Goal: Task Accomplishment & Management: Manage account settings

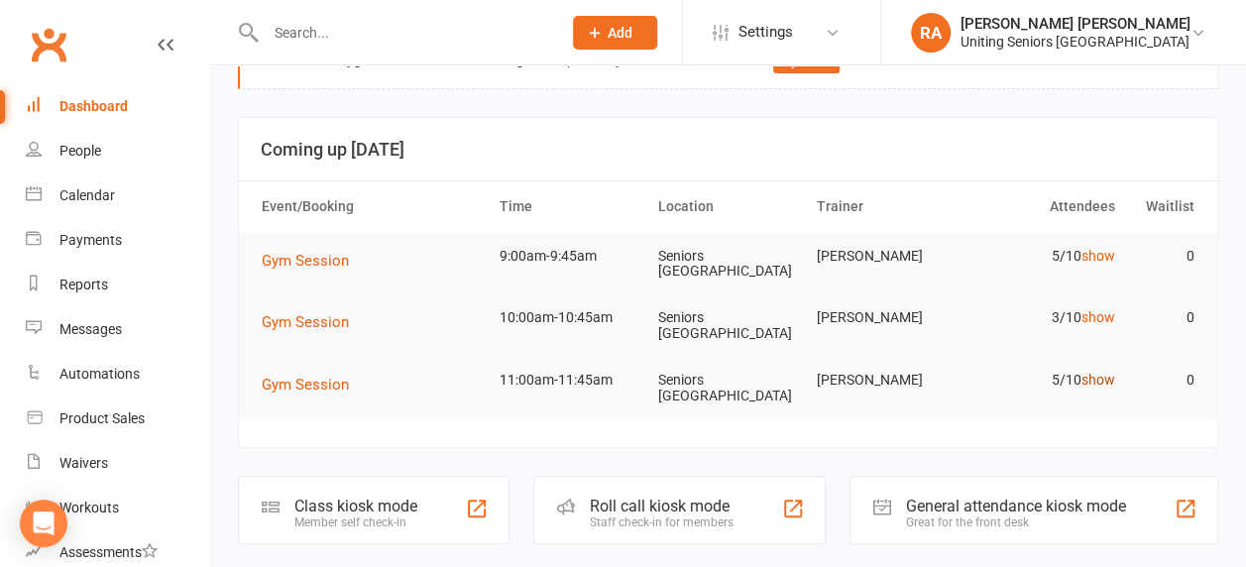
scroll to position [58, 0]
click at [1094, 380] on link "show" at bounding box center [1098, 381] width 34 height 16
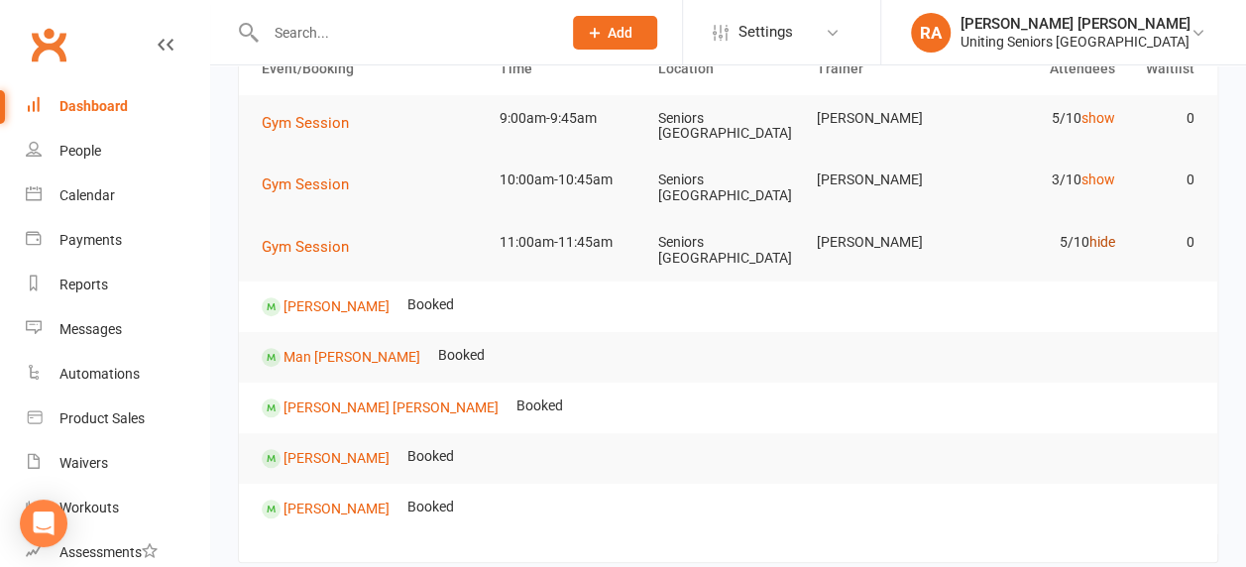
scroll to position [199, 0]
drag, startPoint x: 280, startPoint y: 300, endPoint x: 420, endPoint y: 304, distance: 140.8
click at [398, 304] on td "[PERSON_NAME]" at bounding box center [326, 305] width 146 height 51
copy contact-link "[PERSON_NAME]"
click at [1111, 240] on link "hide" at bounding box center [1102, 240] width 26 height 16
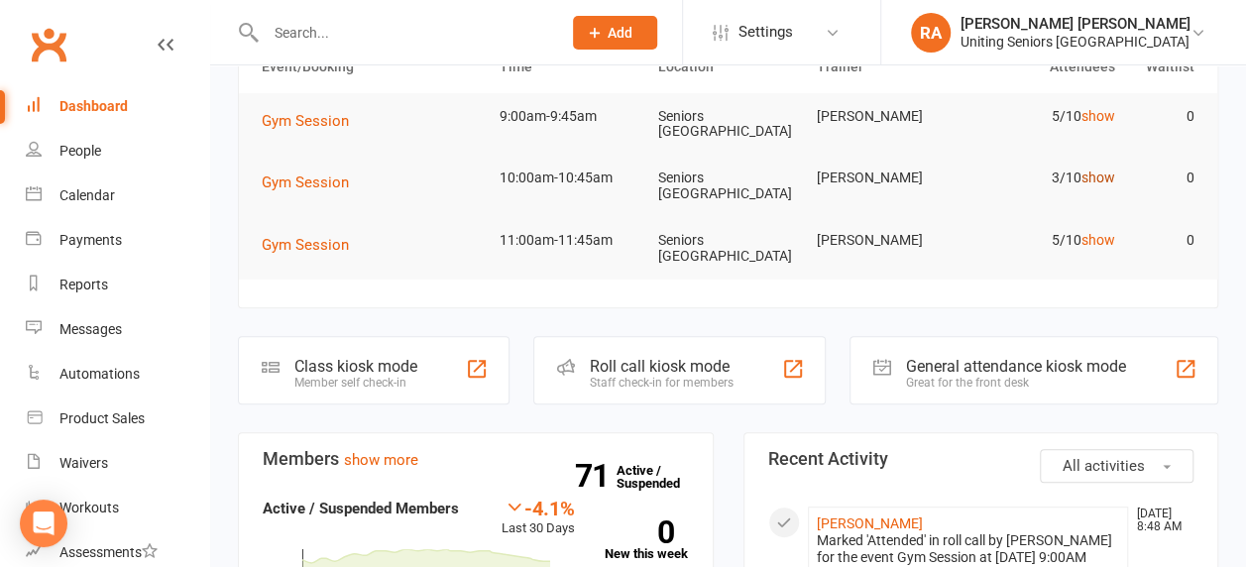
click at [1096, 182] on link "show" at bounding box center [1098, 177] width 34 height 16
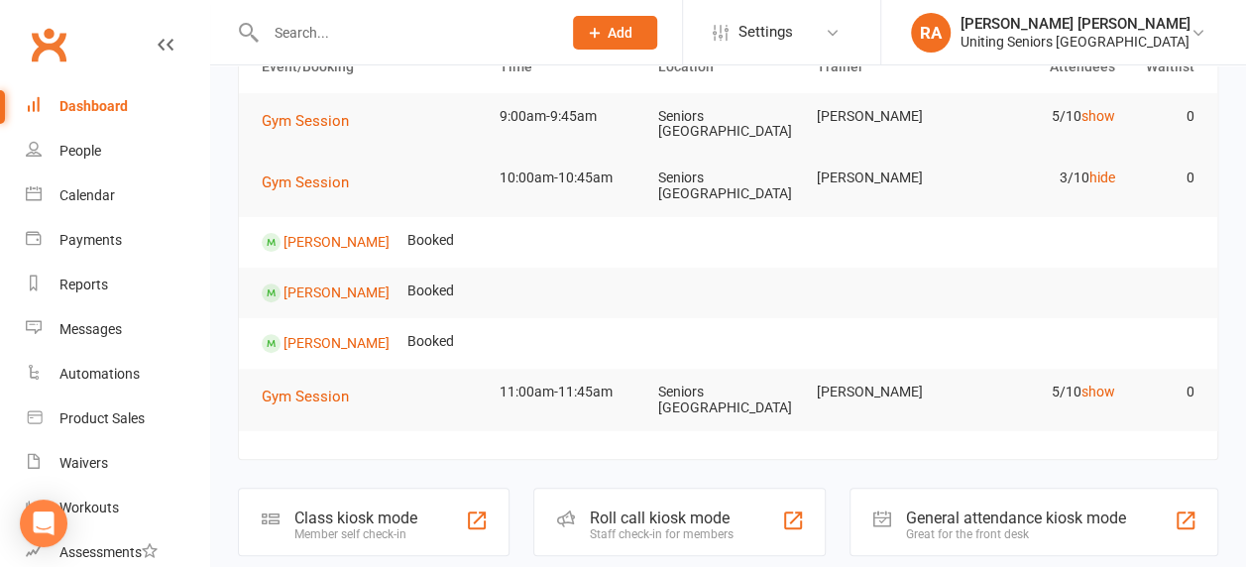
drag, startPoint x: 351, startPoint y: 342, endPoint x: 278, endPoint y: 345, distance: 73.4
click at [278, 345] on td "[PERSON_NAME]" at bounding box center [326, 343] width 146 height 51
copy contact-link "[PERSON_NAME]"
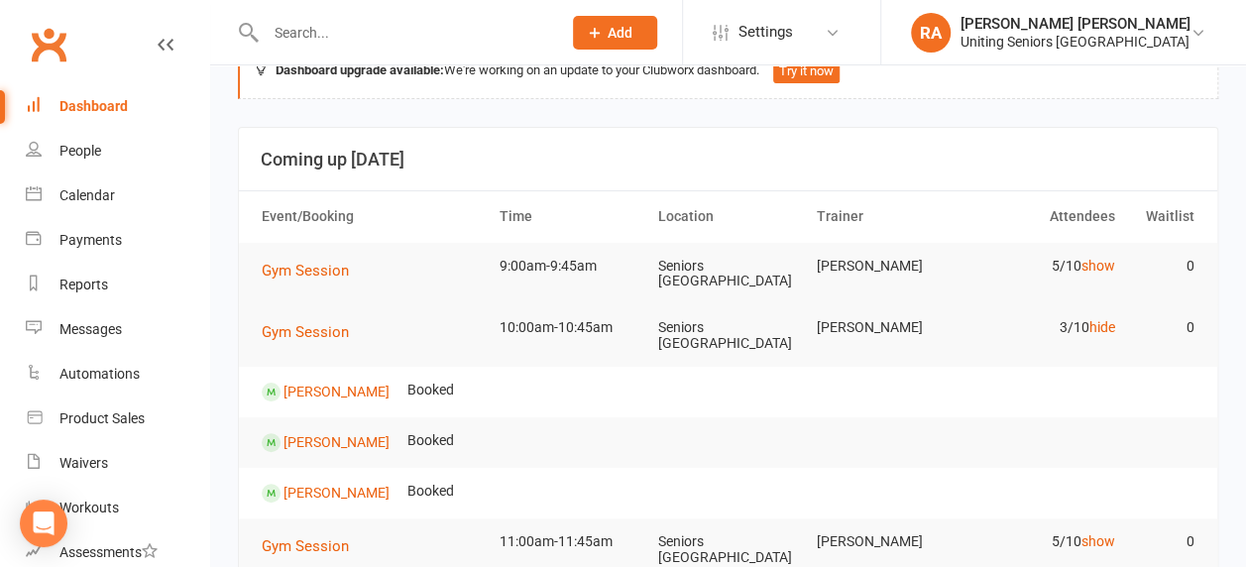
scroll to position [49, 0]
click at [1095, 329] on link "hide" at bounding box center [1102, 328] width 26 height 16
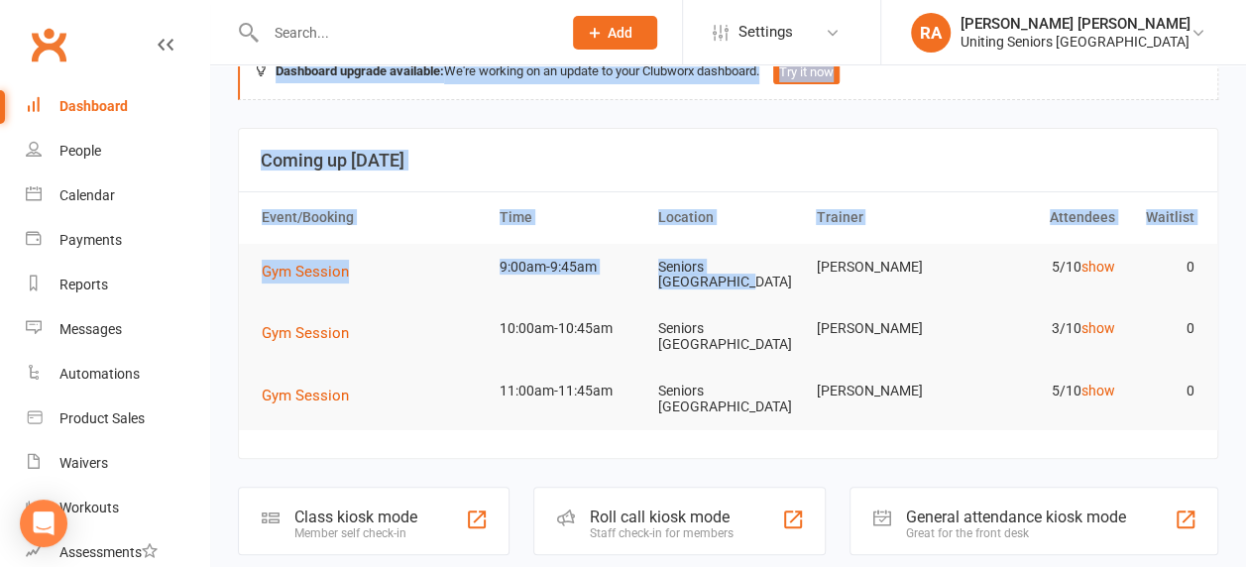
scroll to position [0, 0]
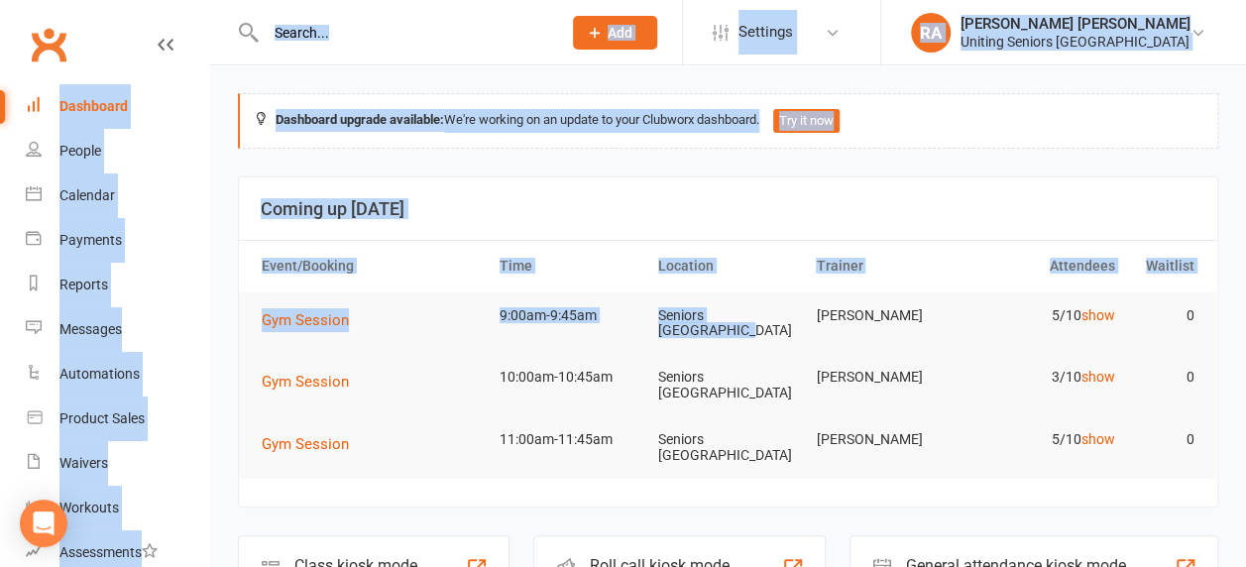
drag, startPoint x: 728, startPoint y: 283, endPoint x: 1066, endPoint y: -103, distance: 514.1
drag, startPoint x: 1066, startPoint y: -103, endPoint x: 999, endPoint y: 156, distance: 267.3
click at [498, 480] on section "Coming up Today Event/Booking Time Location Trainer Attendees Waitlist Gym Sess…" at bounding box center [728, 342] width 980 height 332
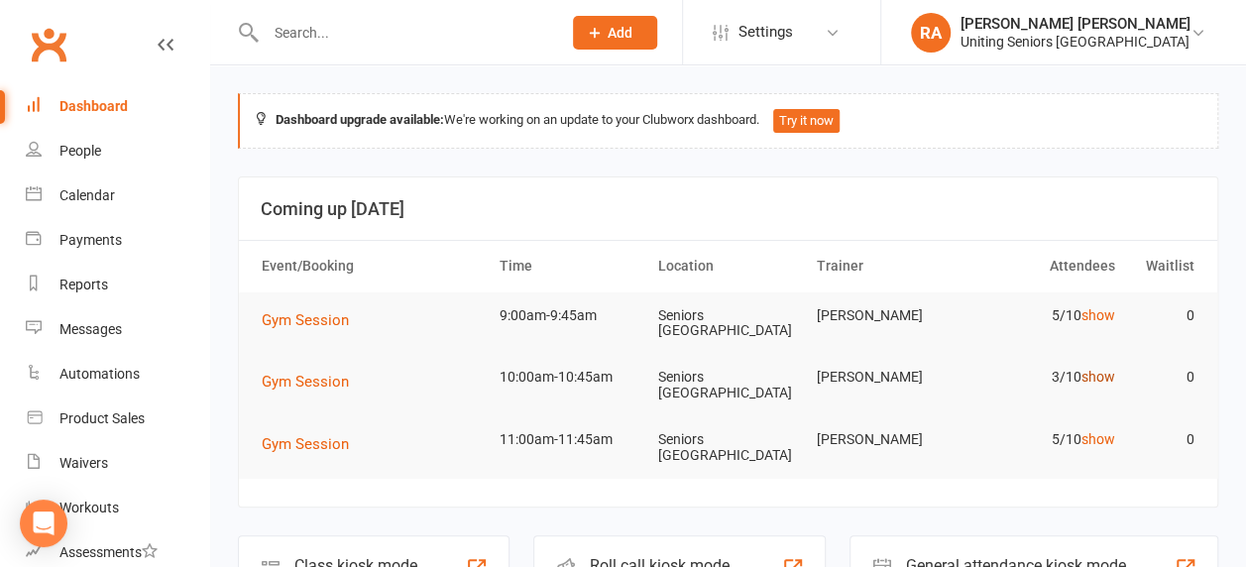
click at [1106, 383] on link "show" at bounding box center [1098, 377] width 34 height 16
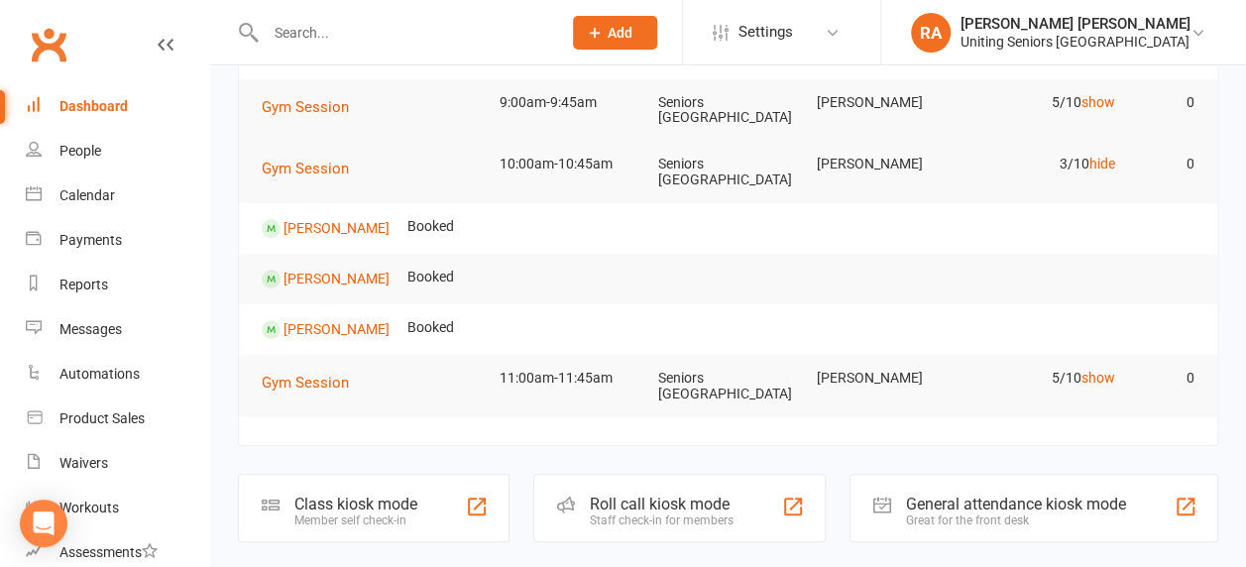
scroll to position [215, 0]
click at [345, 274] on link "[PERSON_NAME]" at bounding box center [336, 277] width 106 height 16
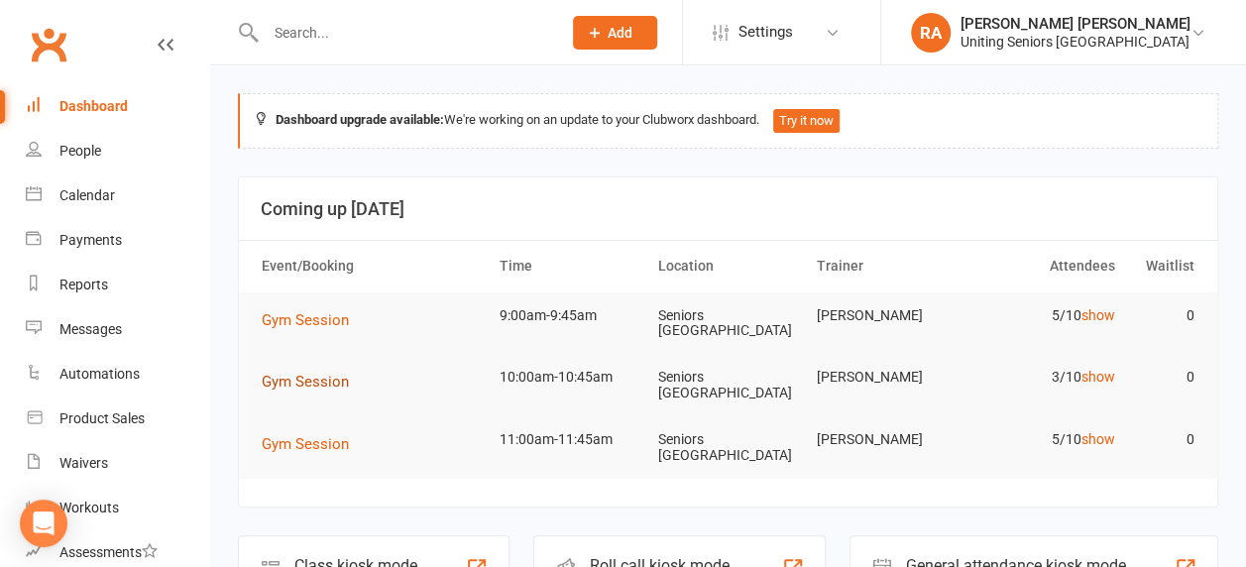
click at [323, 382] on span "Gym Session" at bounding box center [305, 382] width 87 height 18
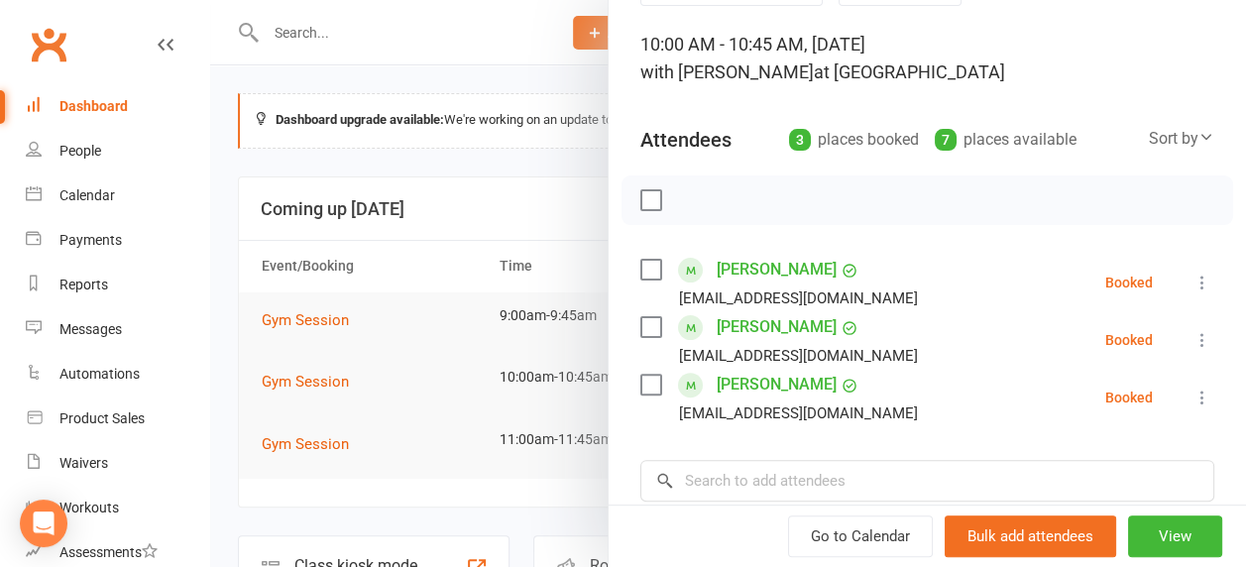
scroll to position [116, 0]
click at [1192, 339] on icon at bounding box center [1202, 339] width 20 height 20
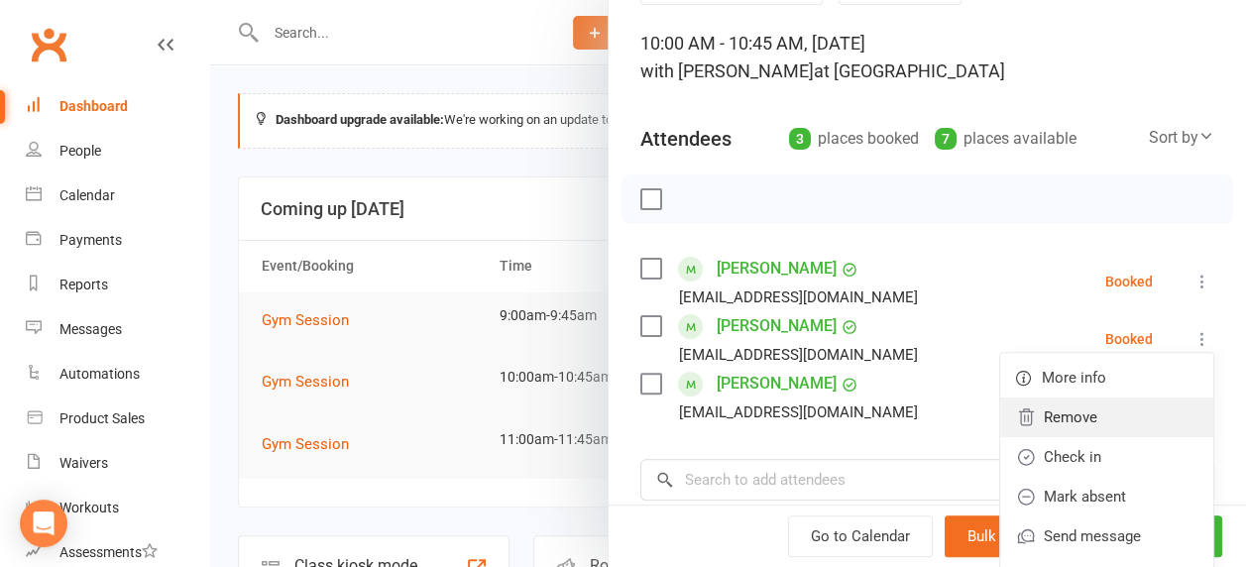
click at [1095, 405] on link "Remove" at bounding box center [1106, 417] width 213 height 40
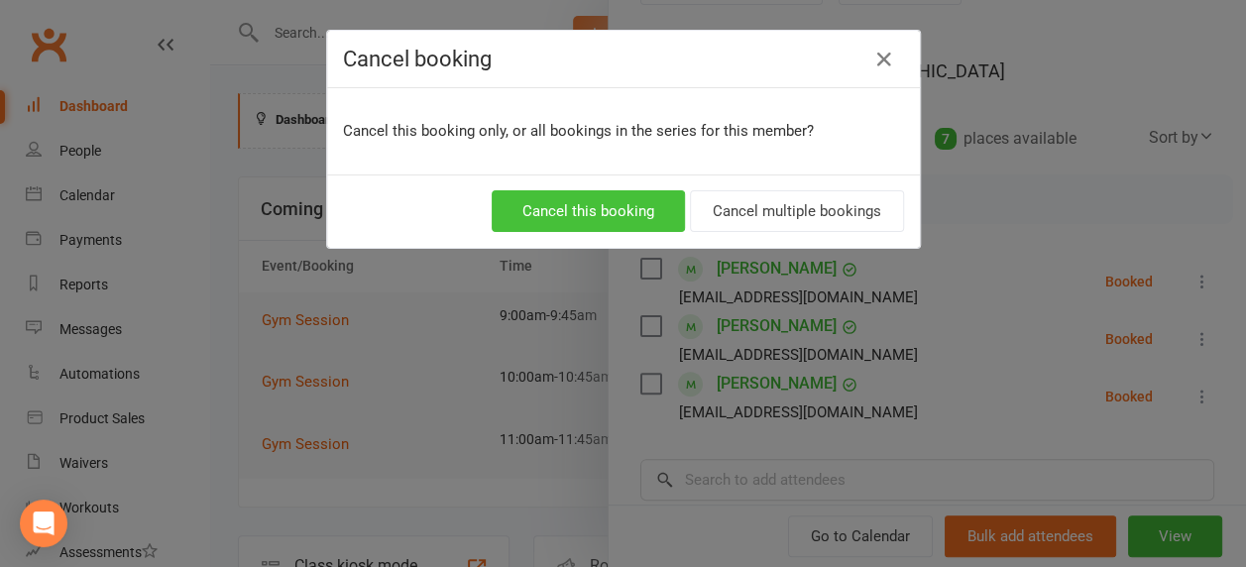
click at [576, 208] on button "Cancel this booking" at bounding box center [588, 211] width 193 height 42
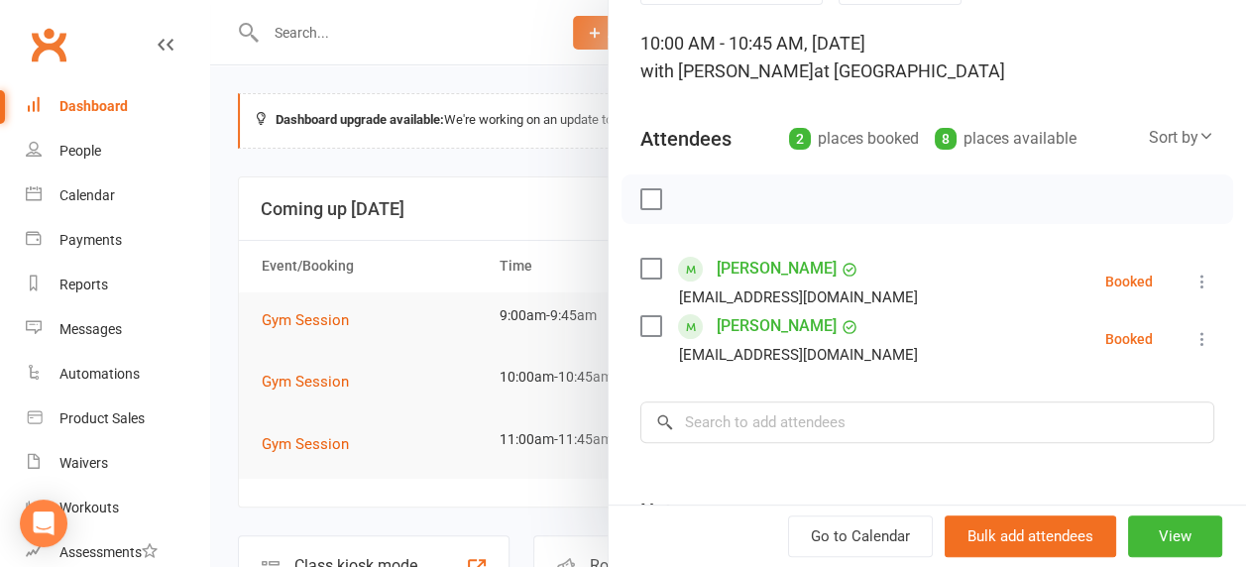
scroll to position [0, 0]
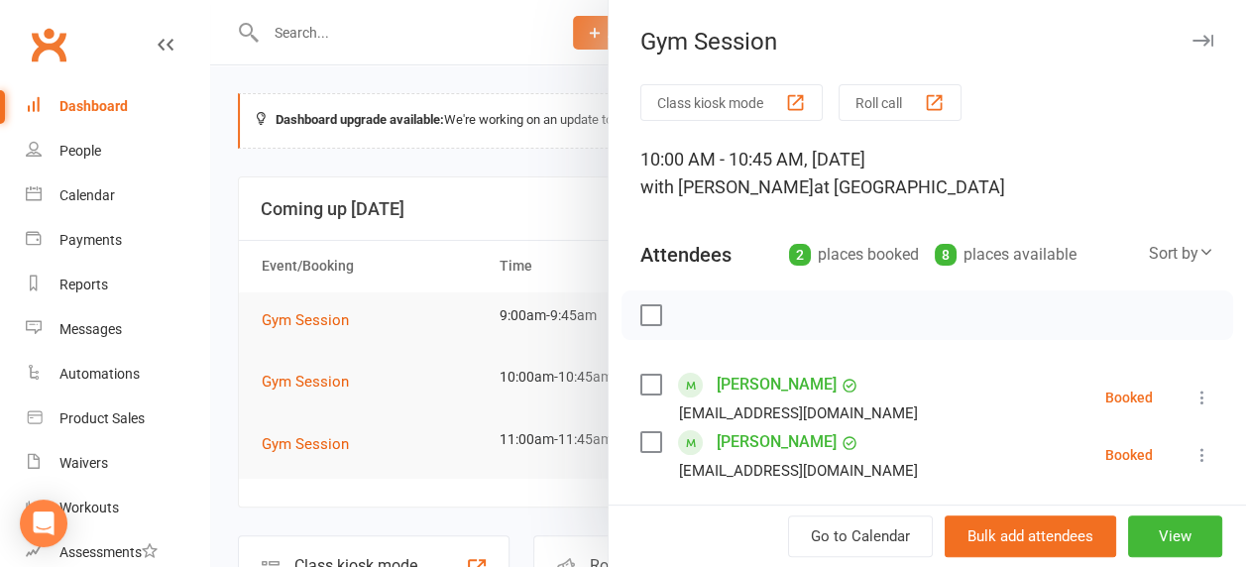
click at [1190, 47] on button "button" at bounding box center [1202, 41] width 24 height 24
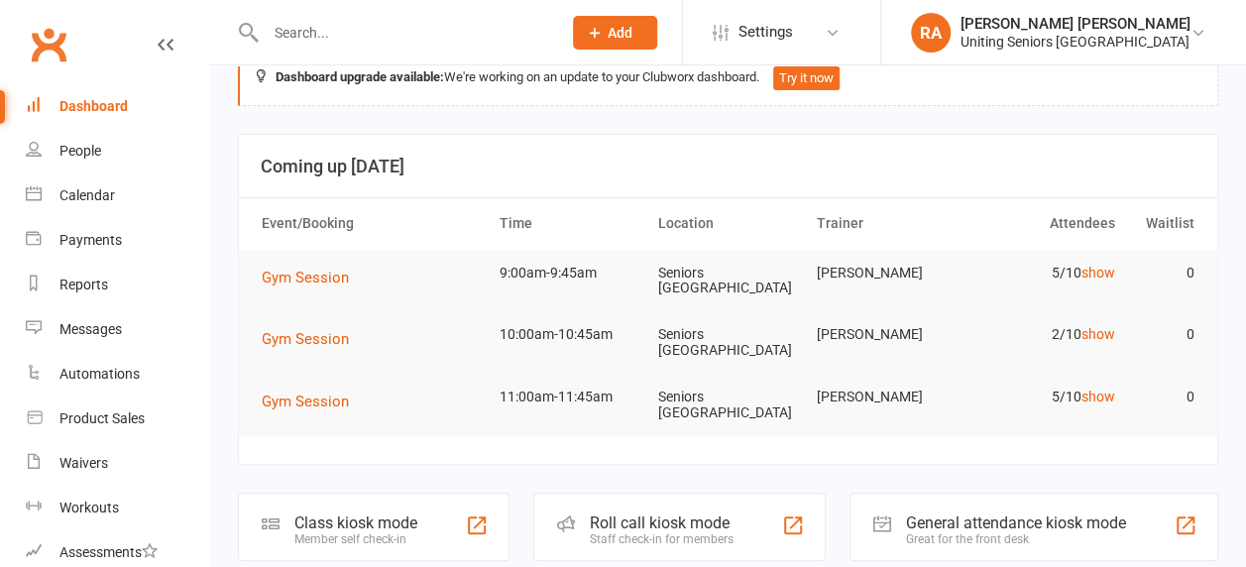
scroll to position [46, 0]
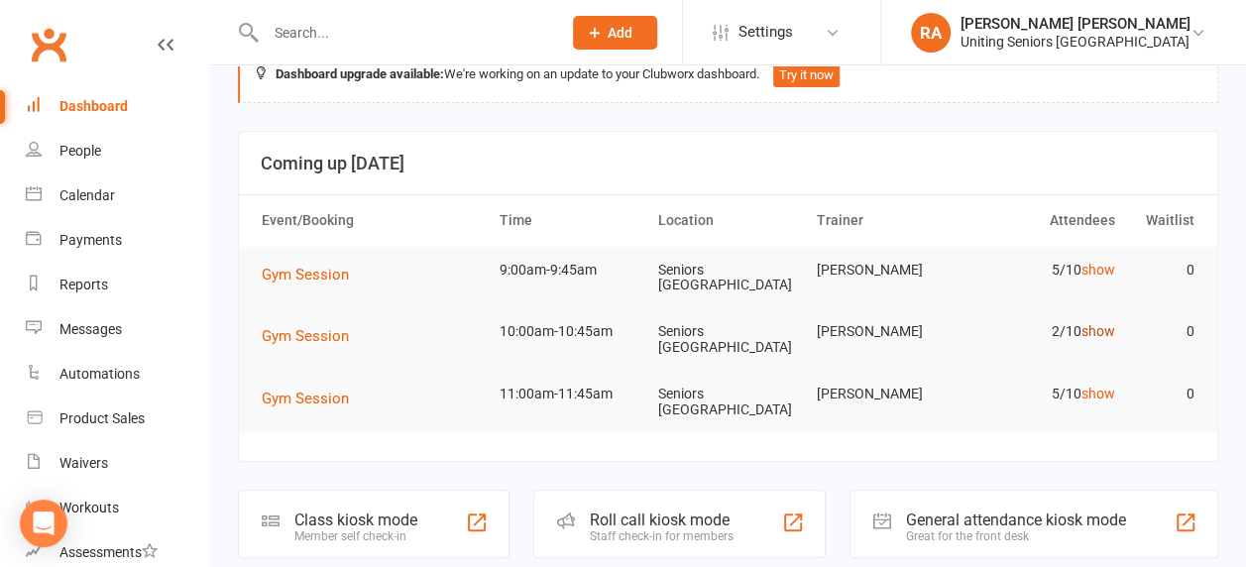
click at [1092, 330] on link "show" at bounding box center [1098, 331] width 34 height 16
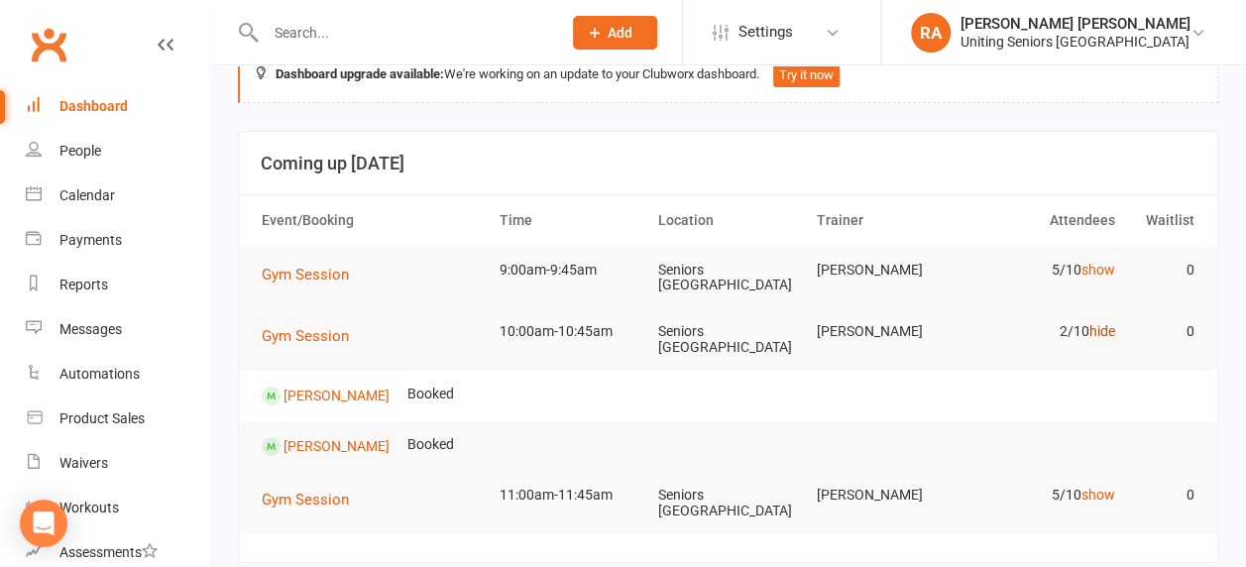
click at [1107, 329] on link "hide" at bounding box center [1102, 331] width 26 height 16
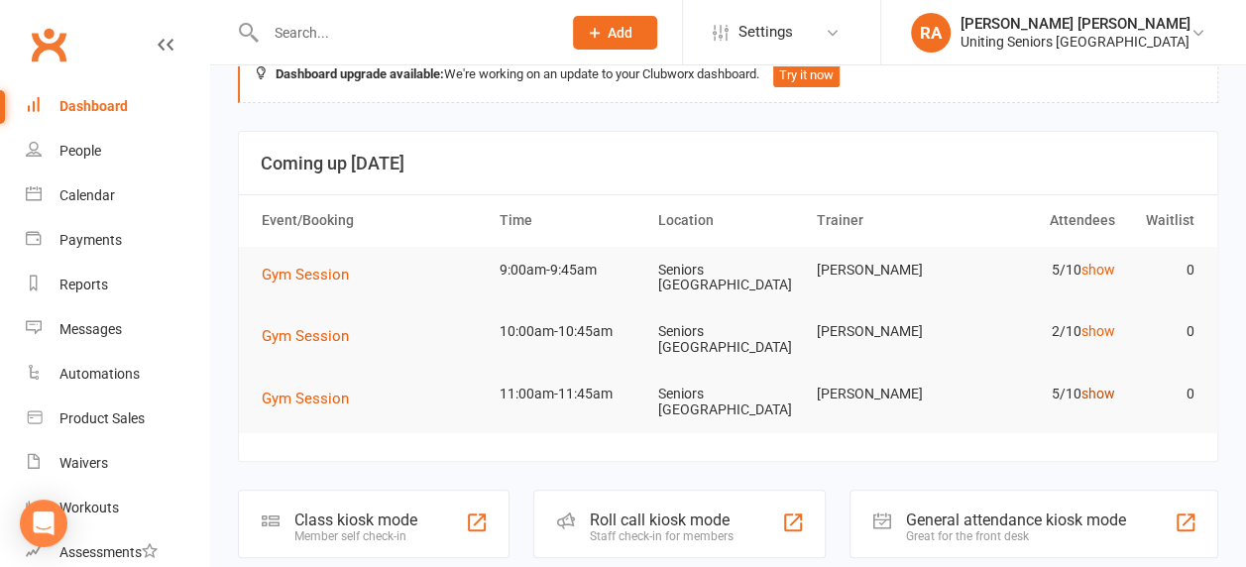
click at [1114, 391] on link "show" at bounding box center [1098, 394] width 34 height 16
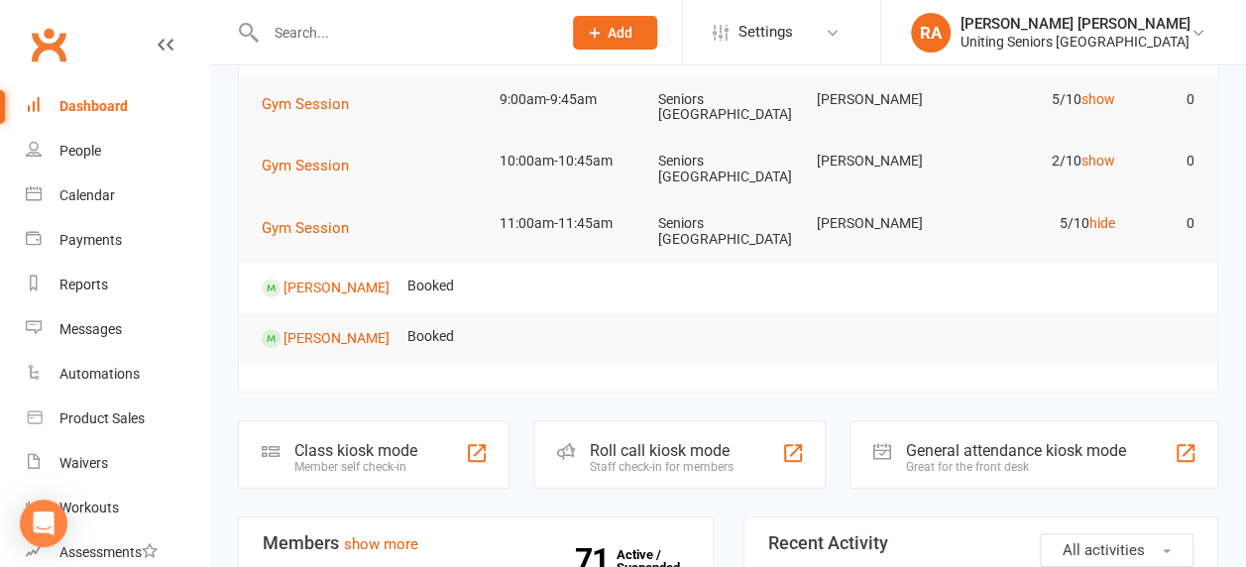
scroll to position [217, 0]
click at [1097, 221] on link "hide" at bounding box center [1102, 222] width 26 height 16
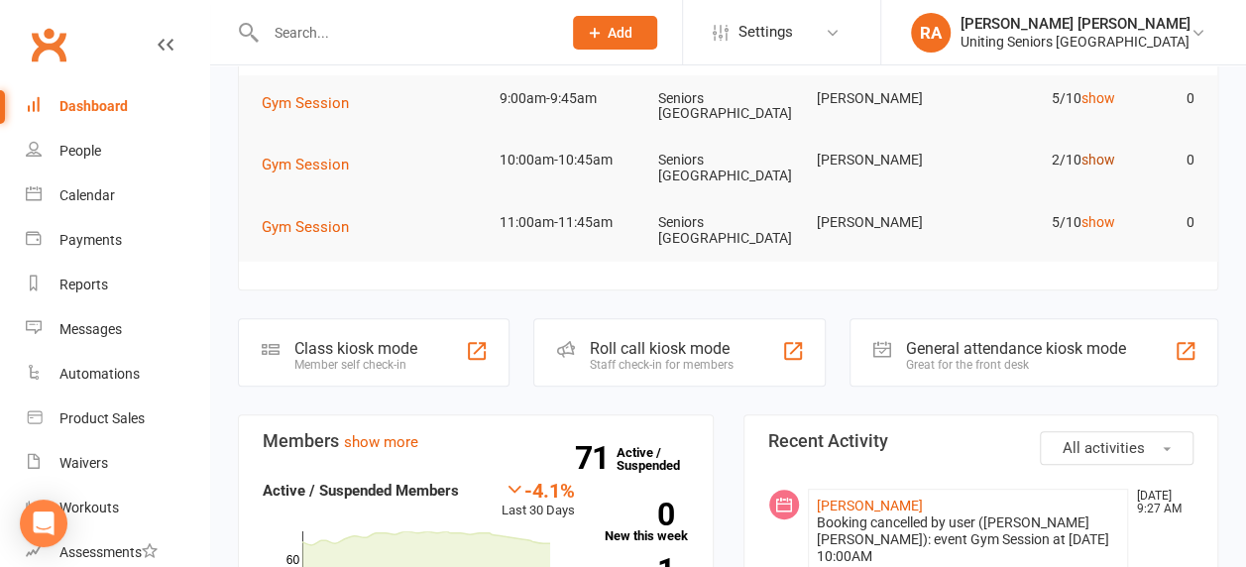
click at [1098, 157] on link "show" at bounding box center [1098, 160] width 34 height 16
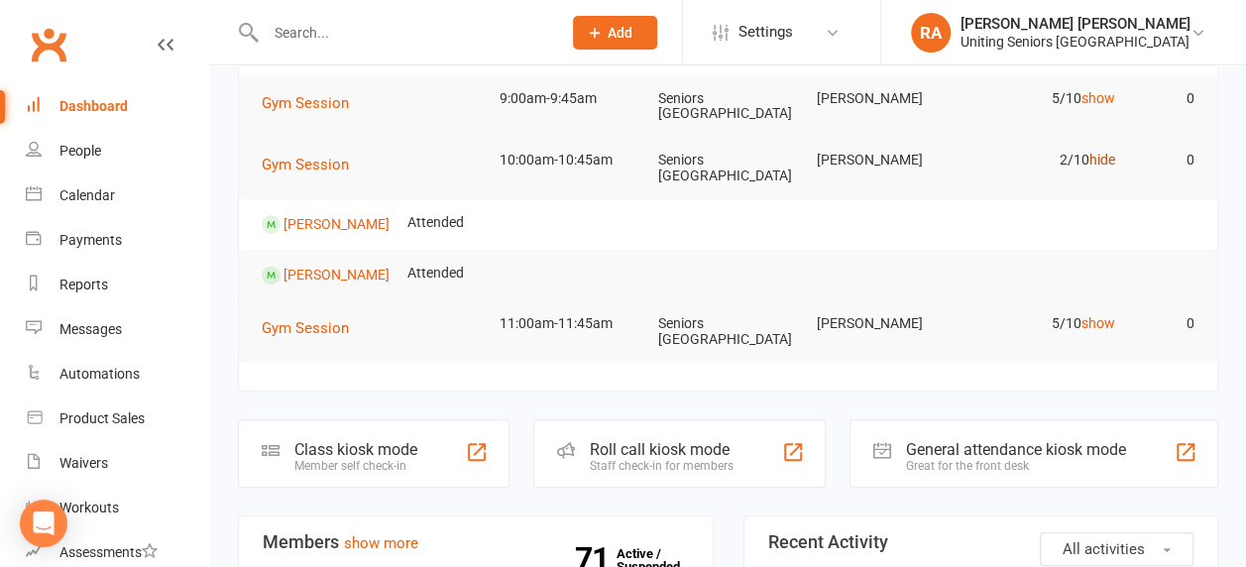
click at [1098, 159] on link "hide" at bounding box center [1102, 160] width 26 height 16
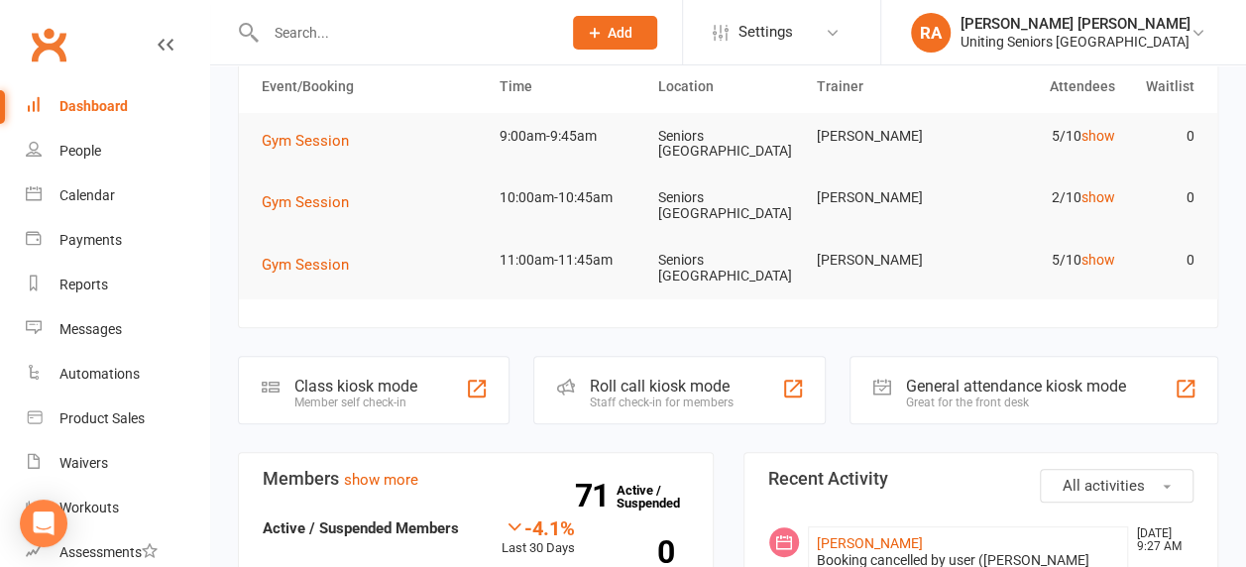
scroll to position [178, 0]
click at [1088, 137] on link "show" at bounding box center [1098, 137] width 34 height 16
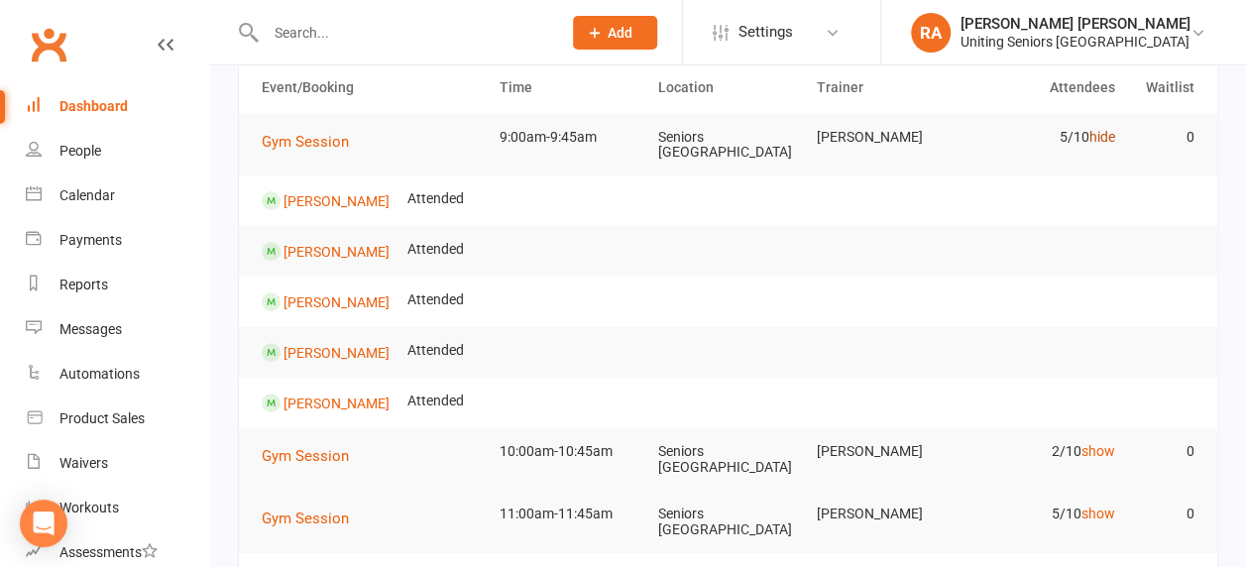
click at [1089, 137] on link "hide" at bounding box center [1102, 137] width 26 height 16
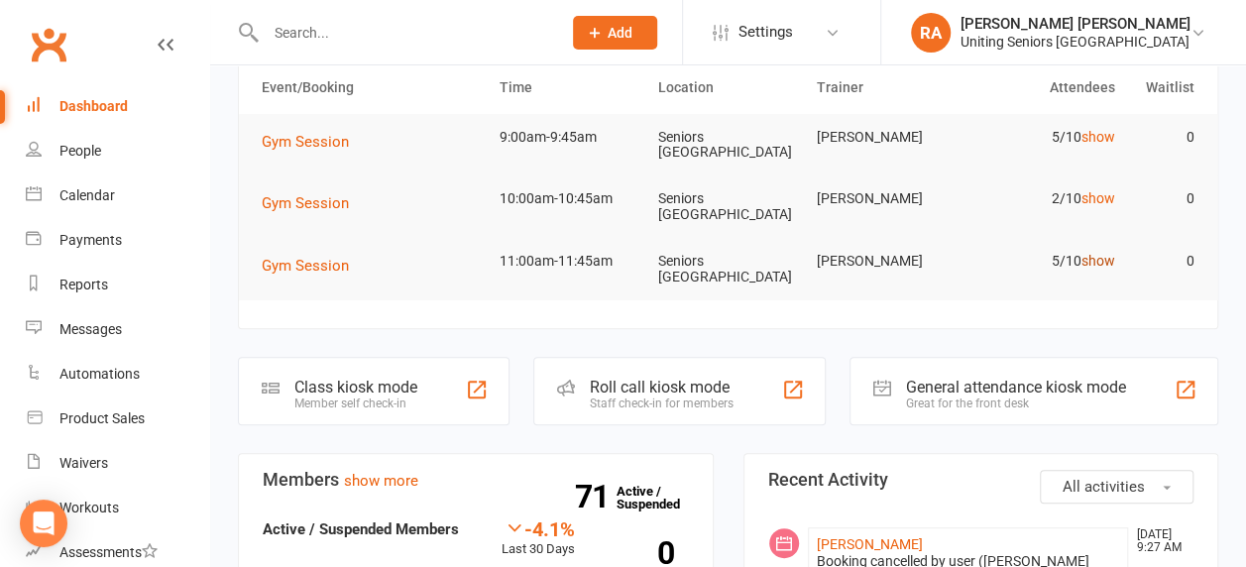
click at [1097, 259] on link "show" at bounding box center [1098, 261] width 34 height 16
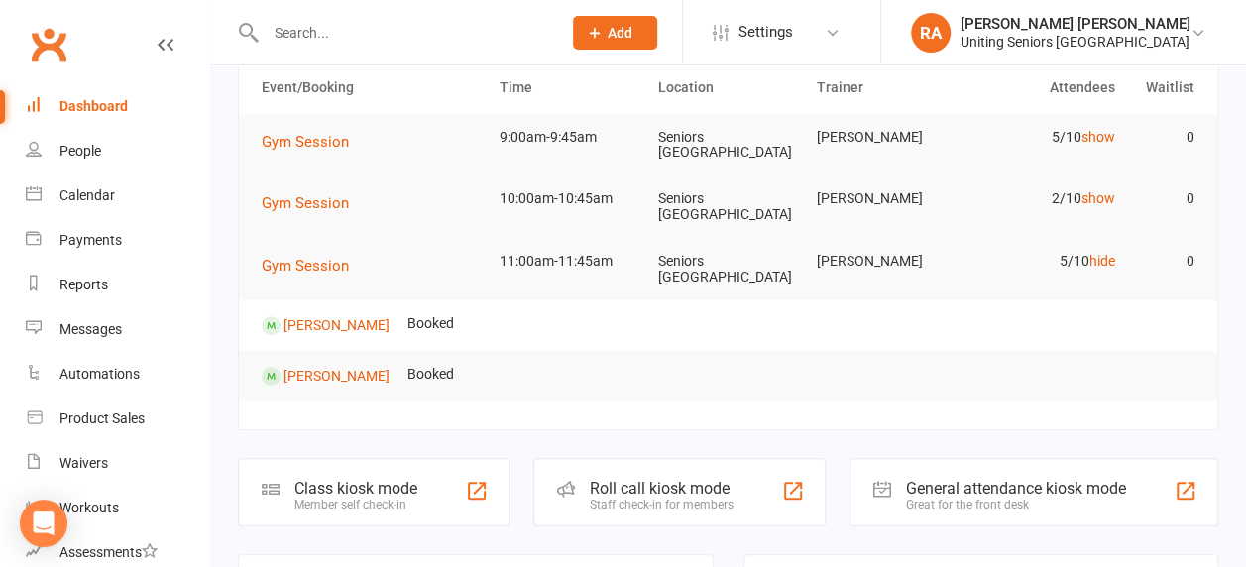
scroll to position [262, 0]
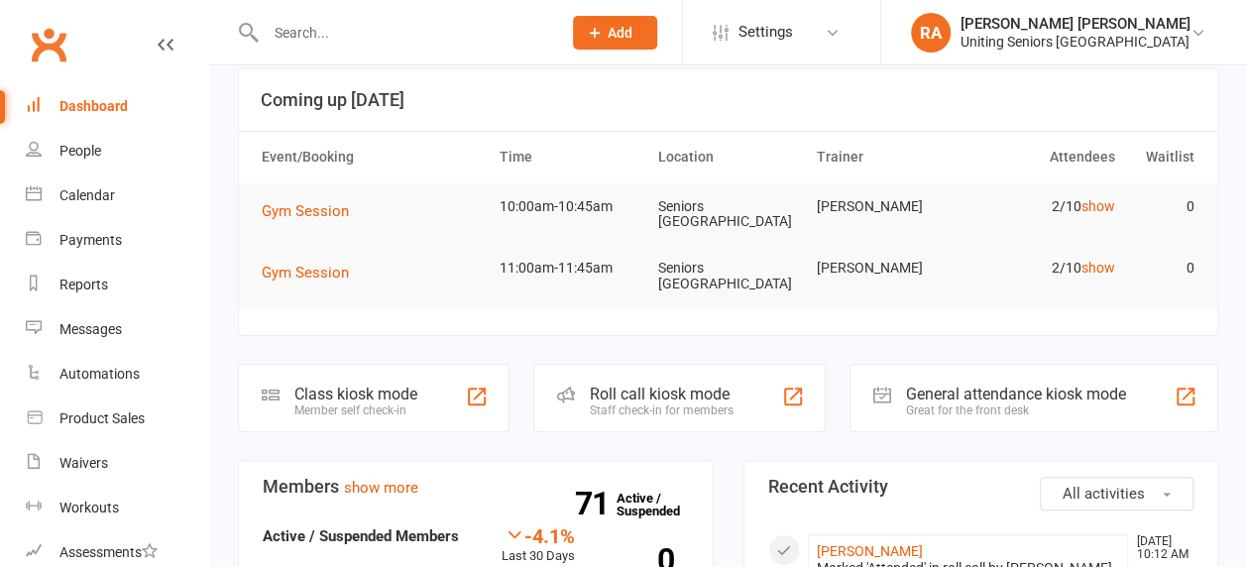
scroll to position [109, 0]
click at [1099, 266] on link "show" at bounding box center [1098, 268] width 34 height 16
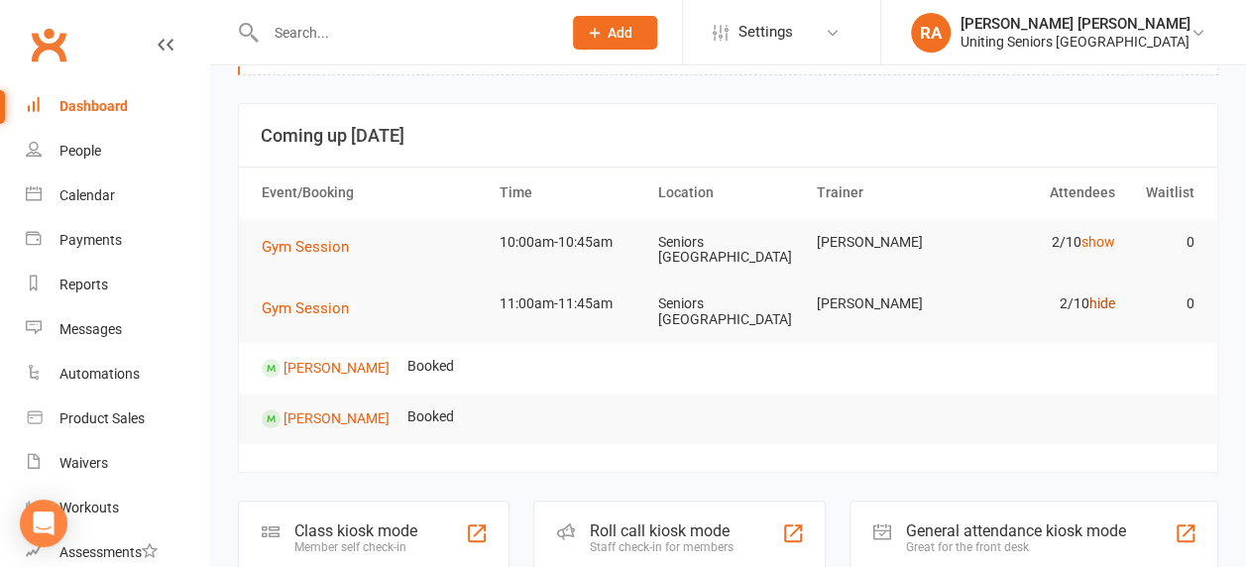
scroll to position [46, 0]
